Goal: Task Accomplishment & Management: Use online tool/utility

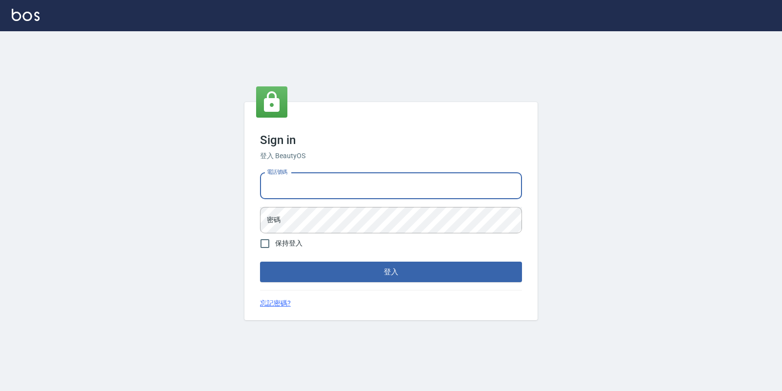
click at [311, 179] on input "電話號碼" at bounding box center [391, 186] width 262 height 26
type input "4265909"
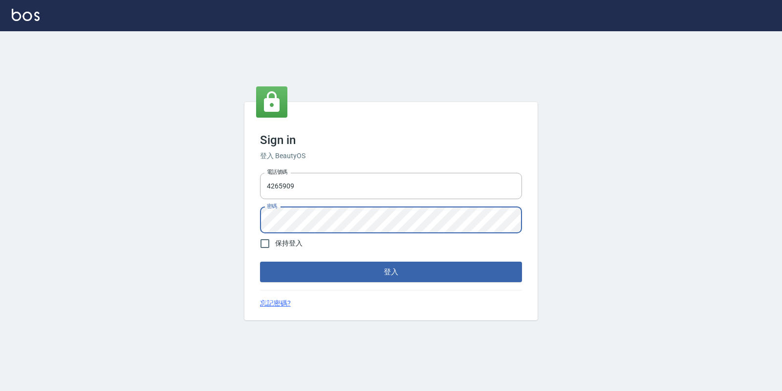
click at [260, 262] on button "登入" at bounding box center [391, 272] width 262 height 21
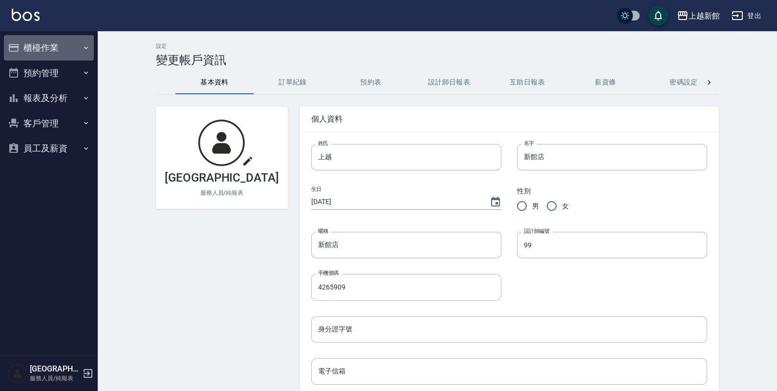
click at [79, 42] on button "櫃檯作業" at bounding box center [49, 47] width 90 height 25
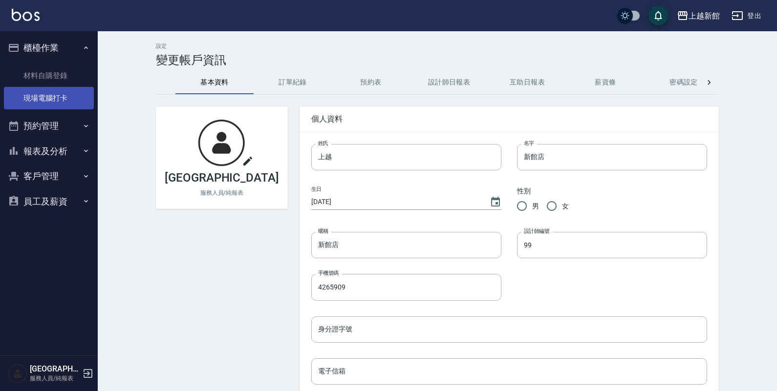
click at [71, 90] on link "現場電腦打卡" at bounding box center [49, 98] width 90 height 22
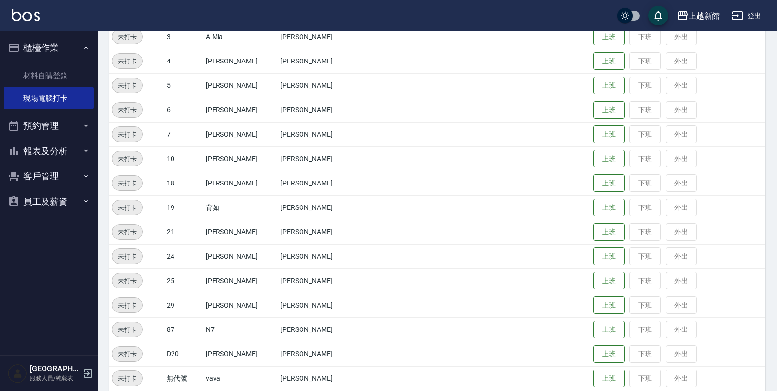
scroll to position [183, 0]
click at [593, 306] on button "上班" at bounding box center [608, 304] width 31 height 17
click at [599, 251] on button "上班" at bounding box center [608, 255] width 31 height 17
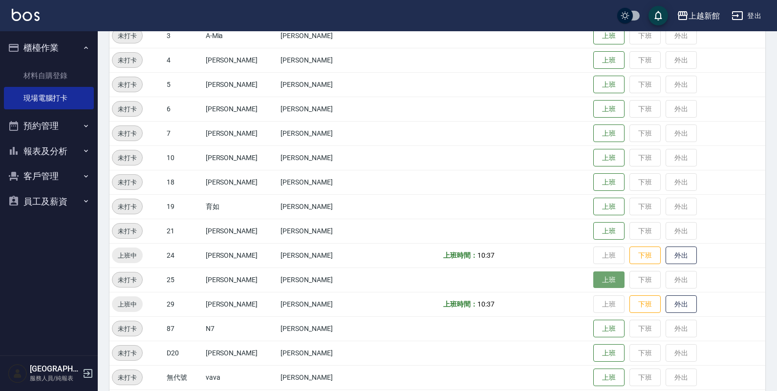
click at [593, 277] on button "上班" at bounding box center [608, 280] width 31 height 17
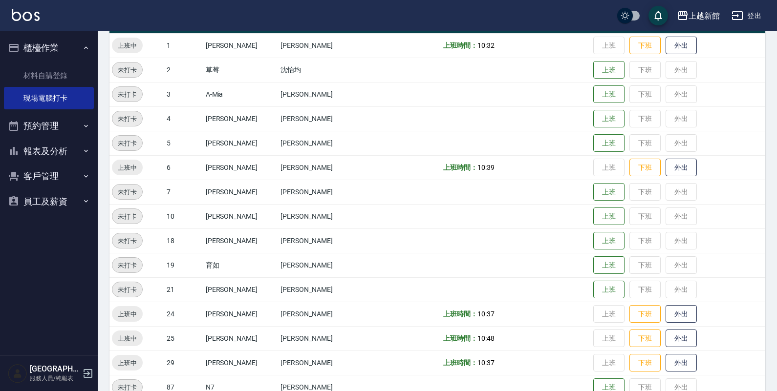
scroll to position [96, 0]
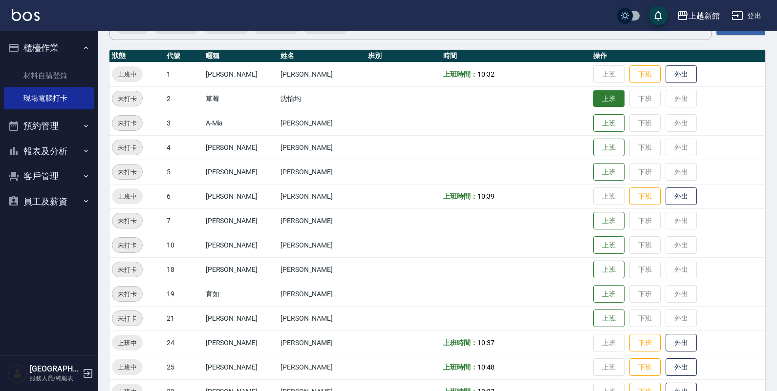
click at [593, 101] on button "上班" at bounding box center [608, 98] width 31 height 17
click at [593, 252] on button "上班" at bounding box center [608, 245] width 31 height 17
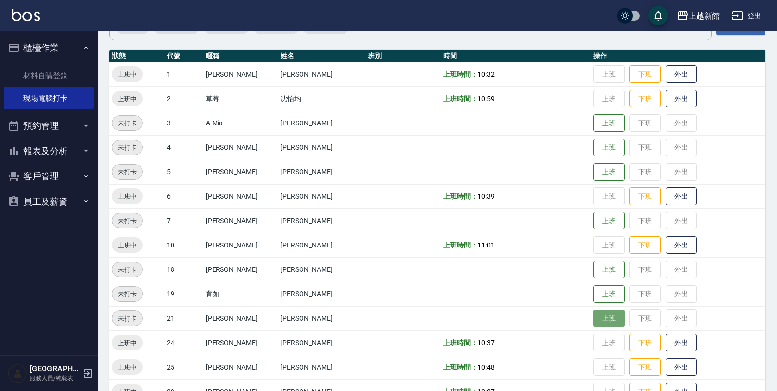
click at [596, 312] on button "上班" at bounding box center [608, 318] width 31 height 17
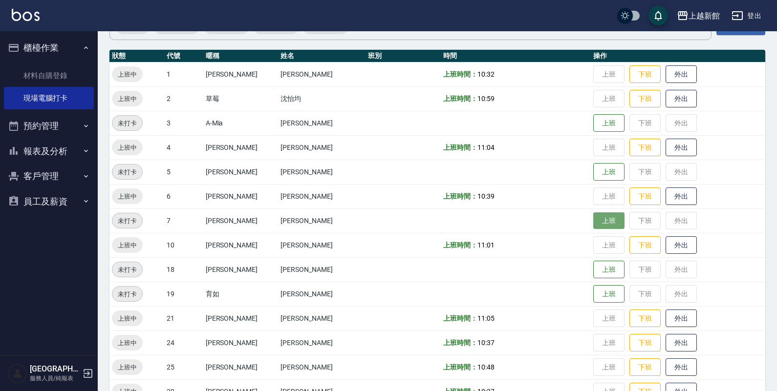
click at [593, 217] on button "上班" at bounding box center [608, 221] width 31 height 17
